Goal: Task Accomplishment & Management: Manage account settings

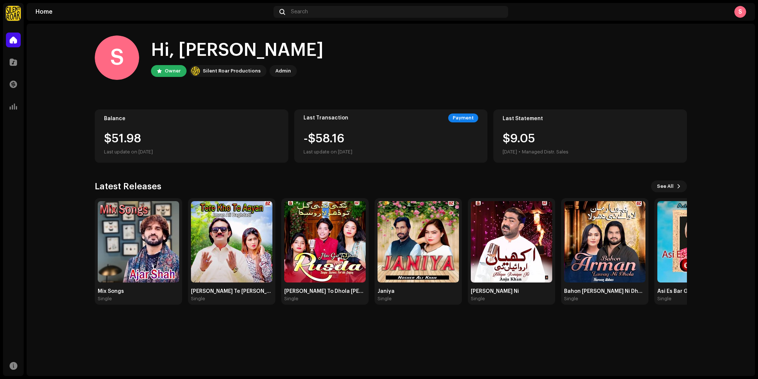
click at [139, 133] on div "$51.98" at bounding box center [191, 139] width 175 height 12
click at [117, 118] on div "Balance" at bounding box center [191, 119] width 175 height 6
click at [618, 253] on img at bounding box center [604, 241] width 81 height 81
click at [5, 61] on div "Catalog" at bounding box center [13, 62] width 21 height 21
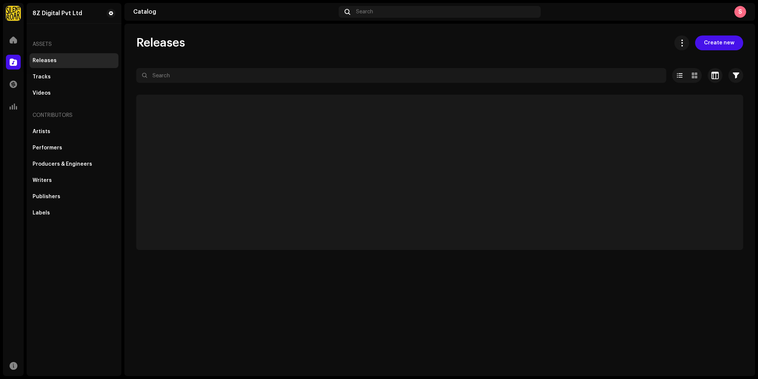
click at [9, 60] on div at bounding box center [13, 62] width 15 height 15
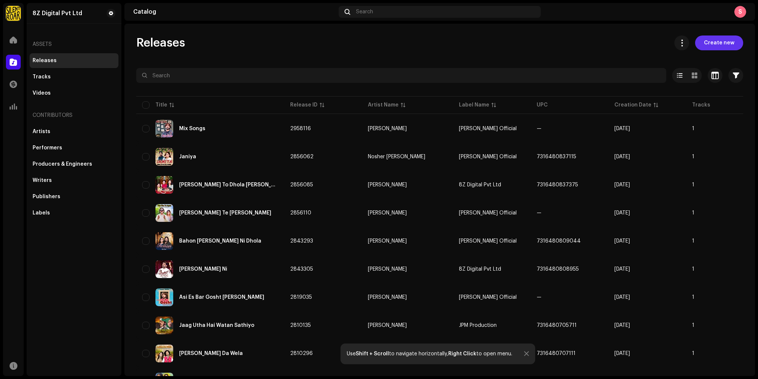
click at [716, 44] on span "Create new" at bounding box center [719, 43] width 30 height 15
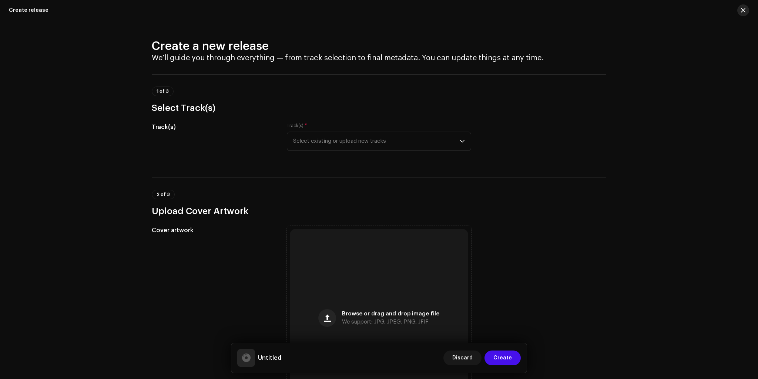
click at [740, 12] on button "button" at bounding box center [743, 10] width 12 height 12
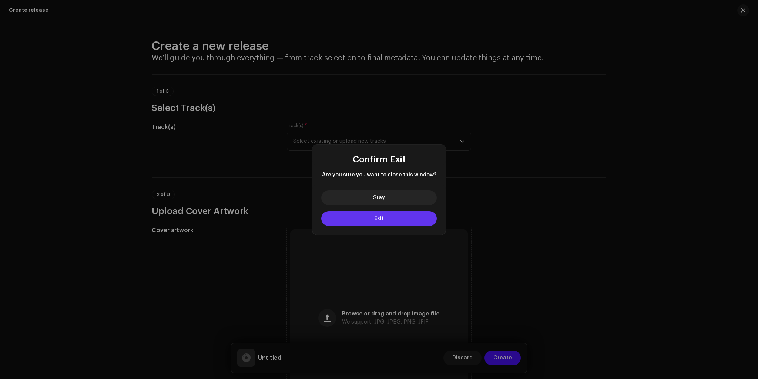
click at [394, 218] on button "Exit" at bounding box center [378, 218] width 115 height 15
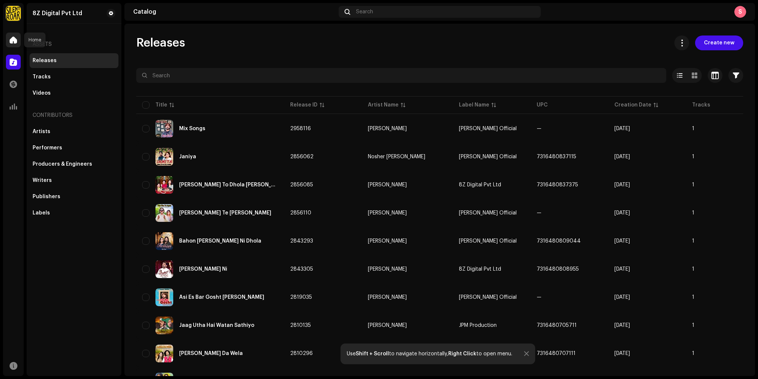
click at [9, 43] on div at bounding box center [13, 40] width 15 height 15
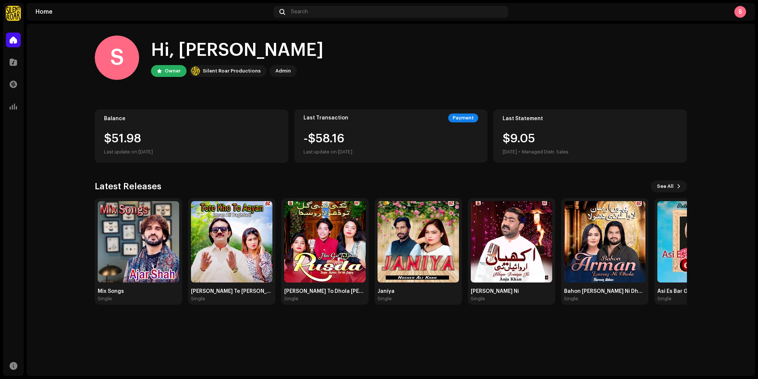
click at [114, 60] on div "S" at bounding box center [117, 58] width 44 height 44
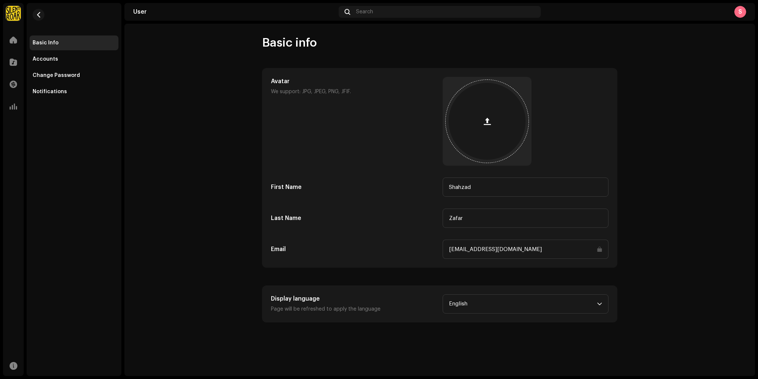
click at [498, 118] on div at bounding box center [486, 121] width 77 height 77
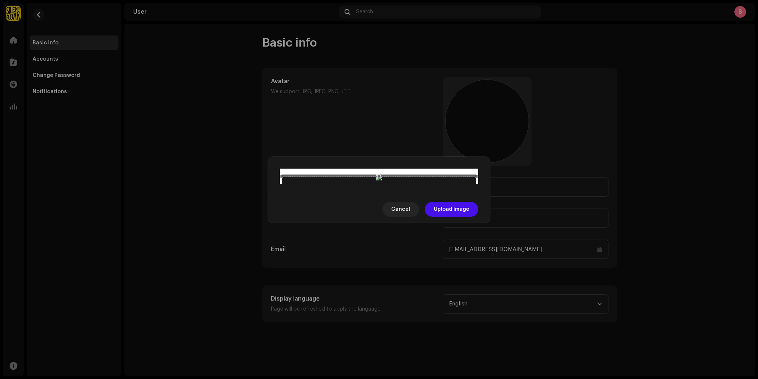
drag, startPoint x: 403, startPoint y: 182, endPoint x: 405, endPoint y: 160, distance: 22.3
click at [405, 176] on div at bounding box center [379, 273] width 195 height 195
click at [455, 217] on span "Upload Image" at bounding box center [452, 209] width 36 height 15
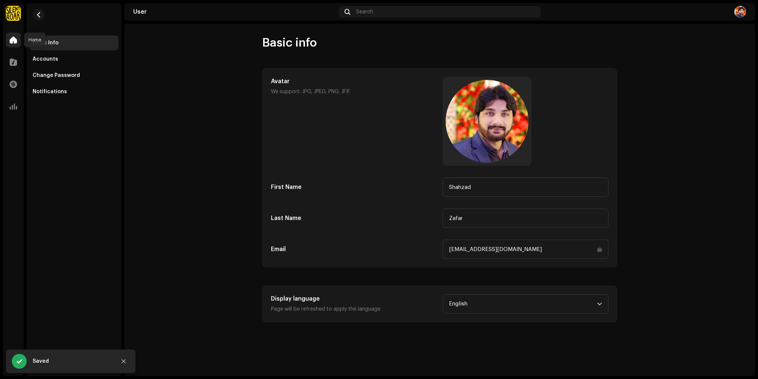
click at [16, 36] on div at bounding box center [13, 40] width 15 height 15
